Goal: Navigation & Orientation: Find specific page/section

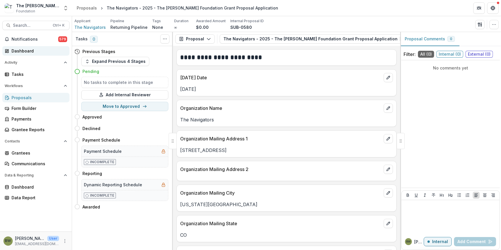
click at [23, 50] on div "Dashboard" at bounding box center [38, 51] width 53 height 6
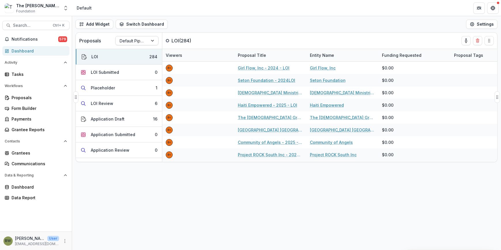
click at [146, 41] on div "Default Pipeline" at bounding box center [132, 41] width 32 height 8
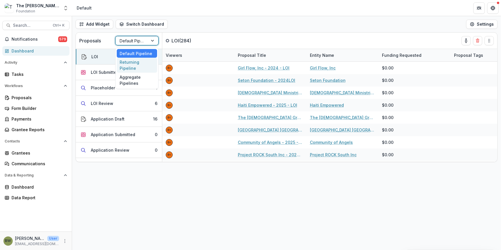
click at [140, 64] on div "Returning Pipeline" at bounding box center [137, 65] width 40 height 15
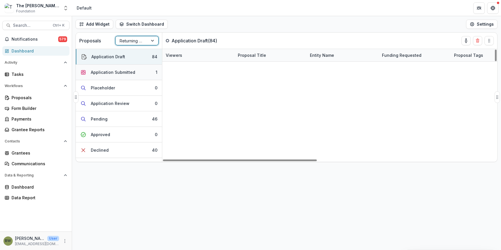
click at [97, 69] on div "Application Submitted" at bounding box center [113, 72] width 44 height 6
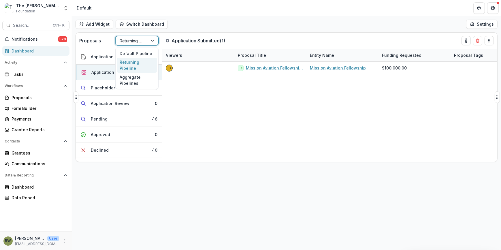
click at [132, 41] on div at bounding box center [132, 40] width 24 height 7
click at [136, 52] on div "Default Pipeline" at bounding box center [137, 53] width 40 height 9
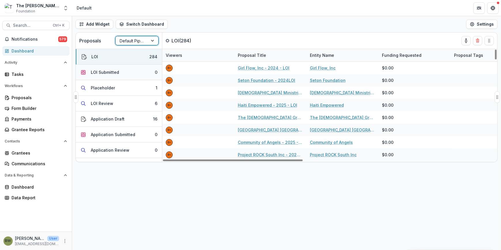
click at [116, 75] on div "LOI Submitted" at bounding box center [105, 72] width 28 height 6
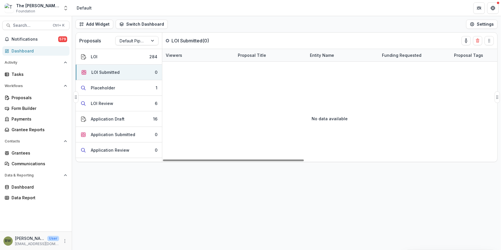
click at [135, 34] on div "Proposals Default Pipeline" at bounding box center [119, 41] width 87 height 16
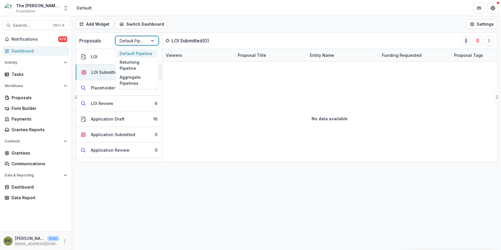
click at [138, 44] on div "Default Pipeline" at bounding box center [132, 41] width 32 height 8
click at [138, 65] on div "Returning Pipeline" at bounding box center [137, 65] width 40 height 15
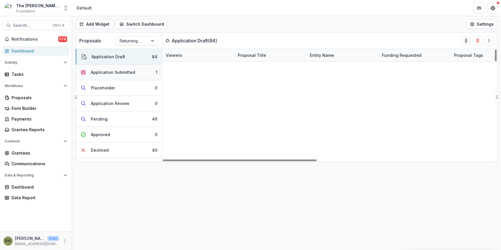
click at [127, 76] on button "Application Submitted 1" at bounding box center [119, 73] width 86 height 16
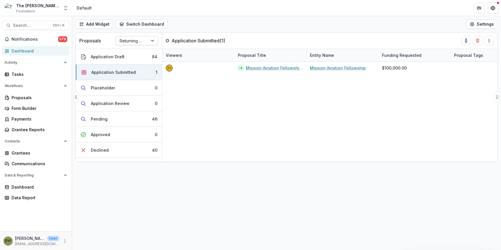
click at [132, 39] on div at bounding box center [132, 40] width 24 height 7
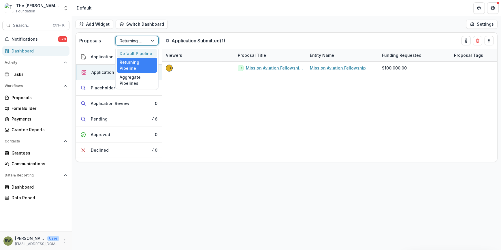
click at [134, 52] on div "Default Pipeline" at bounding box center [137, 53] width 40 height 9
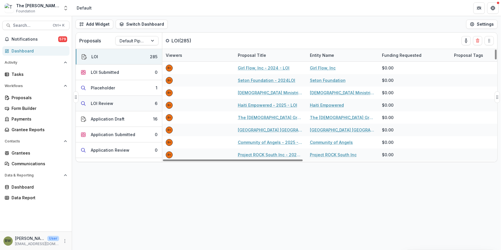
click at [125, 103] on button "LOI Review 6" at bounding box center [119, 104] width 86 height 16
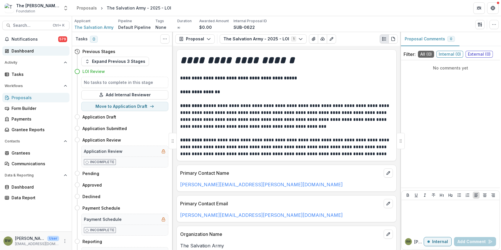
click at [29, 48] on div "Dashboard" at bounding box center [38, 51] width 53 height 6
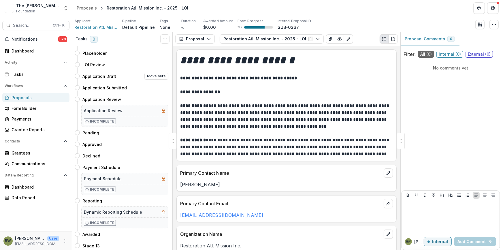
scroll to position [44, 0]
